Goal: Check status: Check status

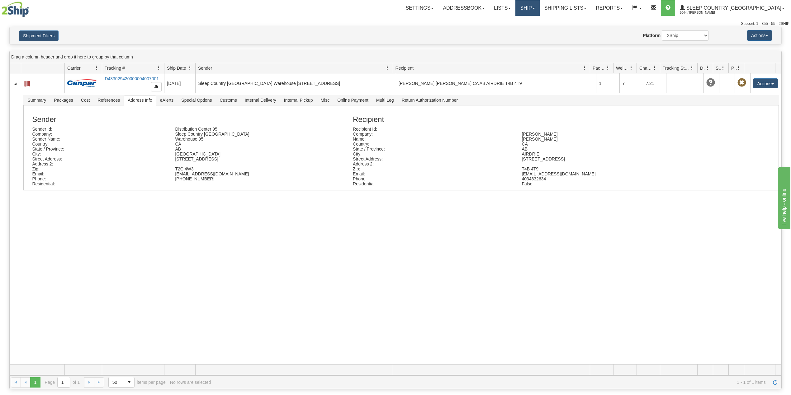
click at [539, 5] on link "Ship" at bounding box center [527, 8] width 24 height 16
click at [533, 28] on span "OnHold / Order Queue" at bounding box center [511, 29] width 44 height 5
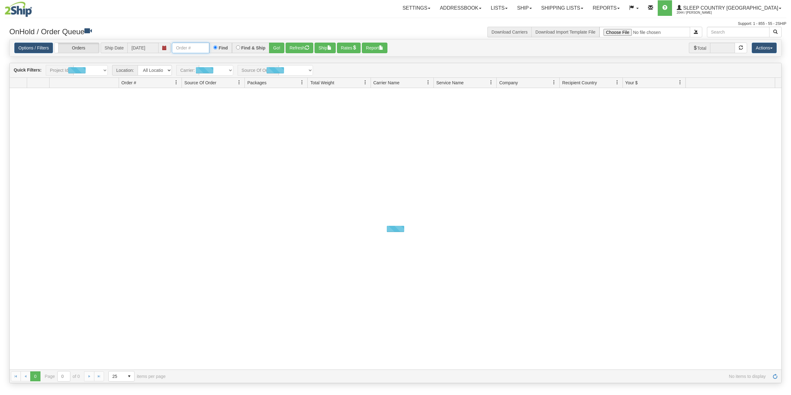
click at [192, 48] on input "text" at bounding box center [190, 48] width 37 height 11
paste input "9000I135377"
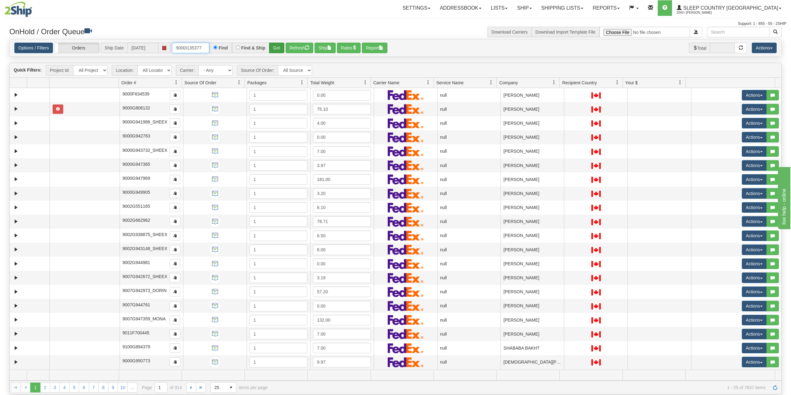
type input "9000I135377"
click at [276, 46] on button "Go!" at bounding box center [276, 48] width 15 height 11
